Goal: Task Accomplishment & Management: Manage account settings

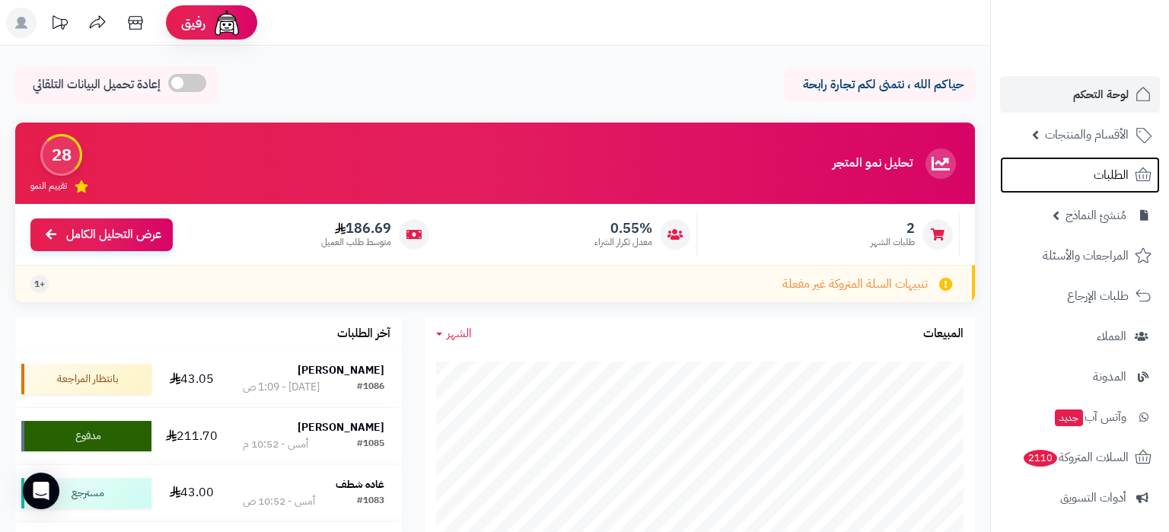
click at [1083, 191] on link "الطلبات" at bounding box center [1080, 175] width 160 height 37
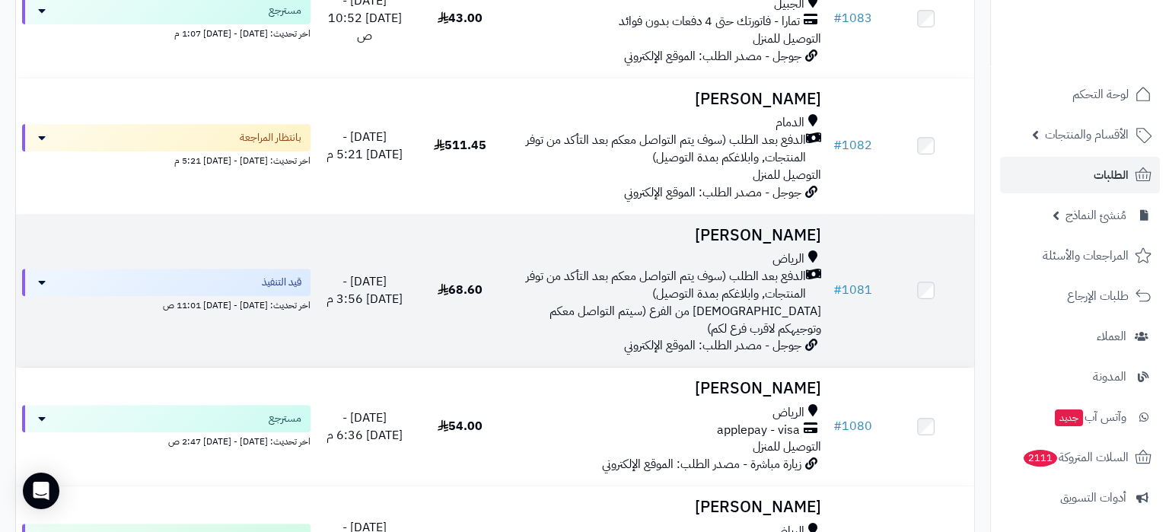
scroll to position [799, 0]
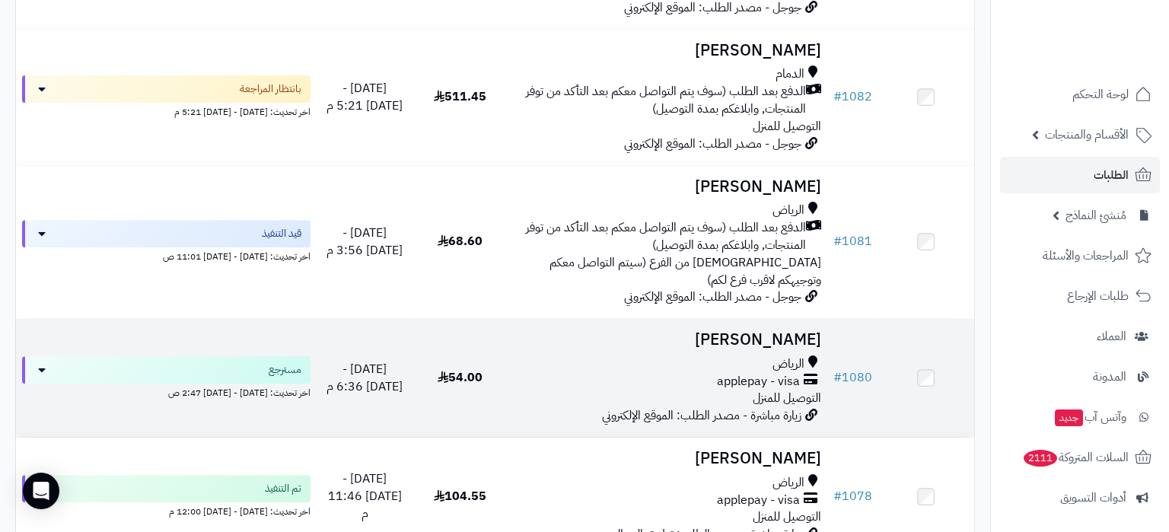
click at [644, 355] on div "الرياض" at bounding box center [667, 363] width 307 height 17
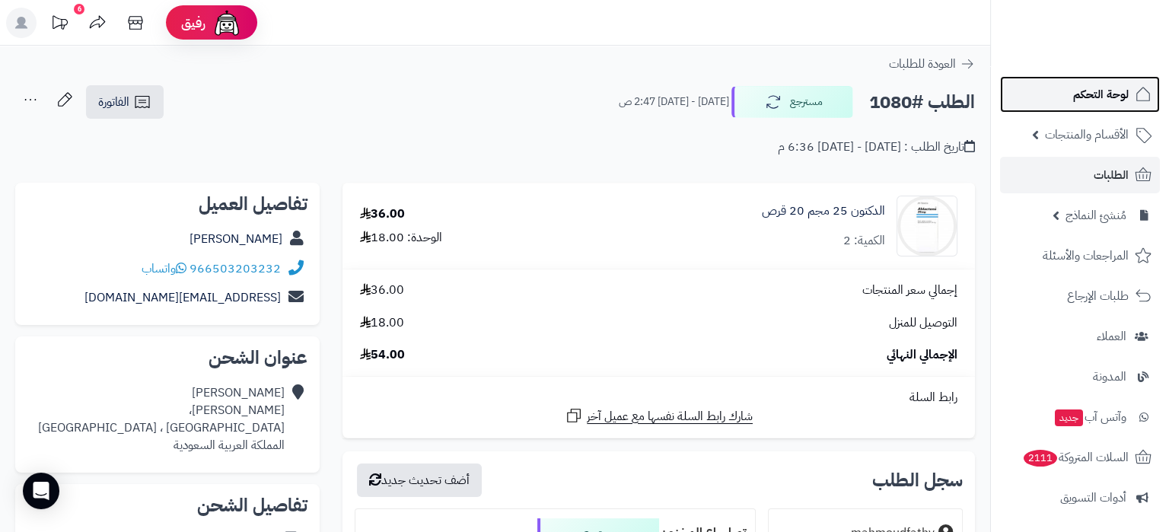
click at [1090, 91] on span "لوحة التحكم" at bounding box center [1101, 94] width 56 height 21
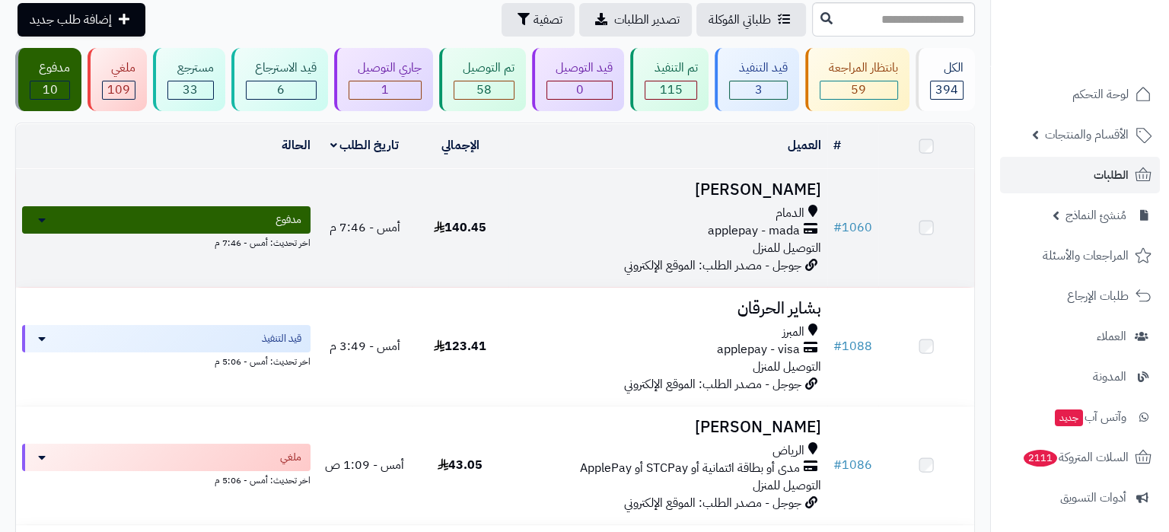
scroll to position [80, 0]
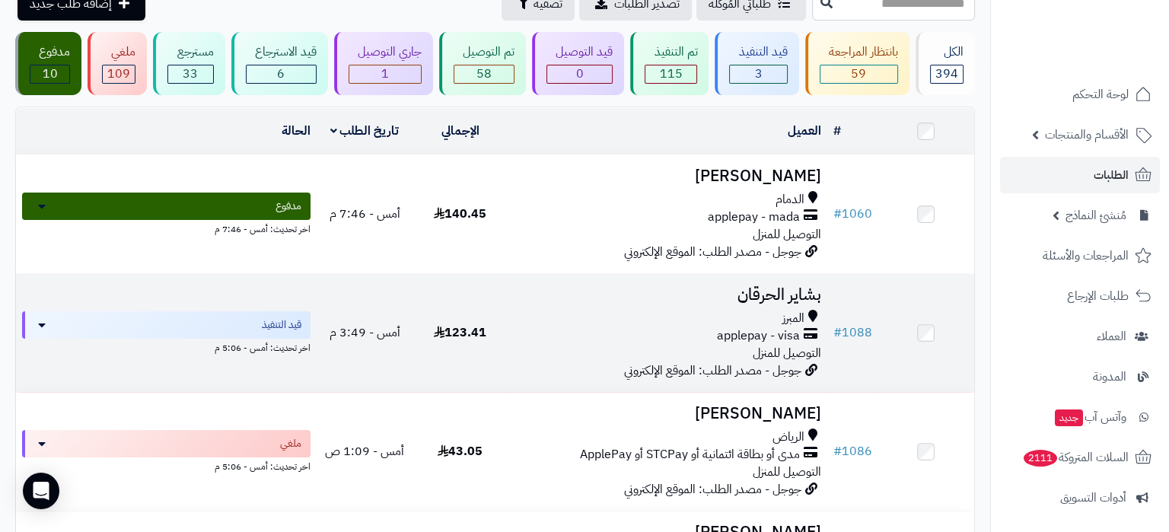
click at [622, 317] on div "المبرز" at bounding box center [667, 318] width 307 height 17
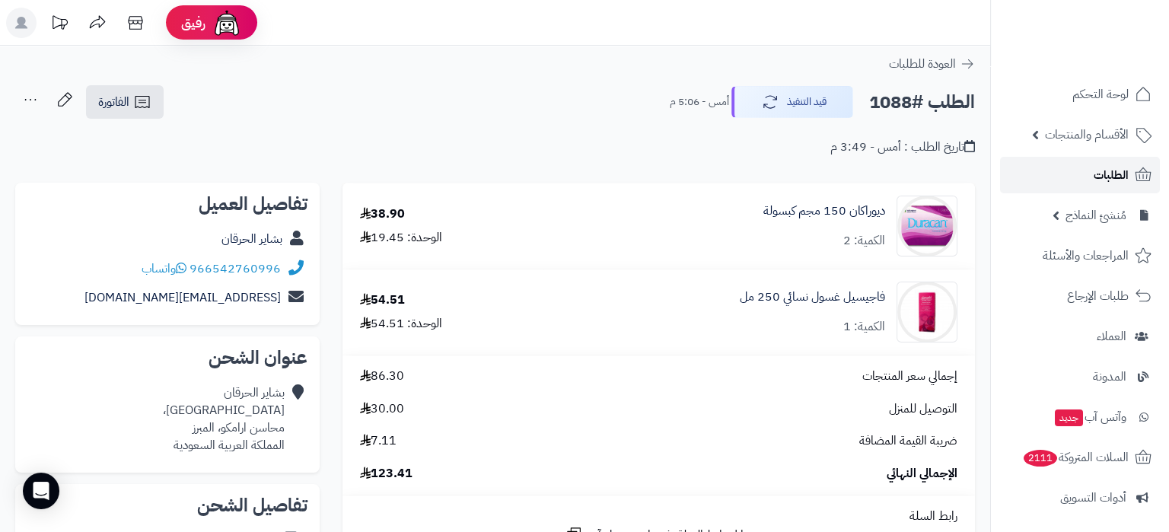
click at [1108, 170] on span "الطلبات" at bounding box center [1110, 174] width 35 height 21
